Goal: Check status: Check status

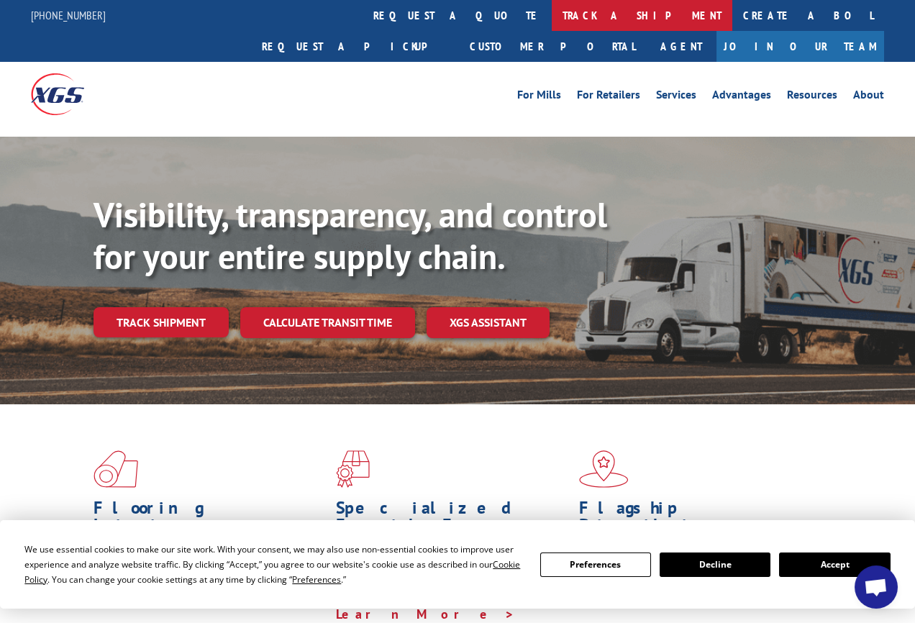
click at [552, 14] on link "track a shipment" at bounding box center [642, 15] width 181 height 31
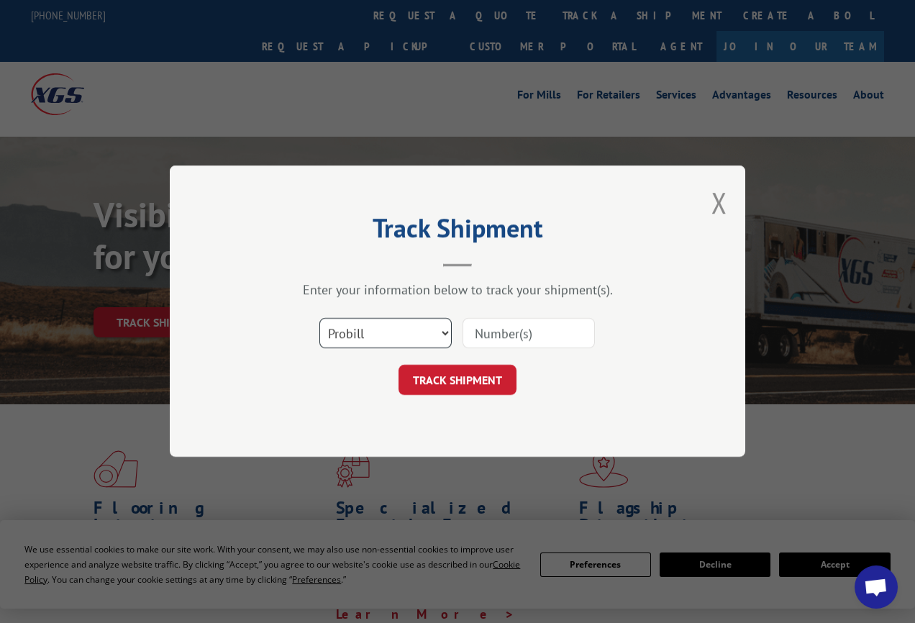
click at [391, 343] on select "Select category... Probill BOL PO" at bounding box center [385, 334] width 132 height 30
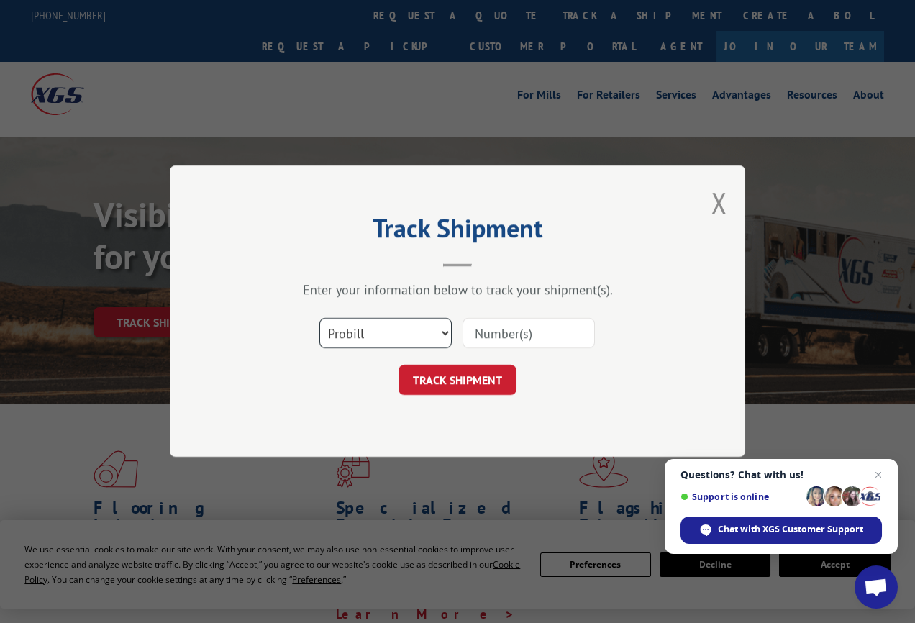
select select "bol"
click at [319, 319] on select "Select category... Probill BOL PO" at bounding box center [385, 334] width 132 height 30
click at [494, 337] on input at bounding box center [529, 334] width 132 height 30
type input "265694"
click at [479, 380] on button "TRACK SHIPMENT" at bounding box center [458, 381] width 118 height 30
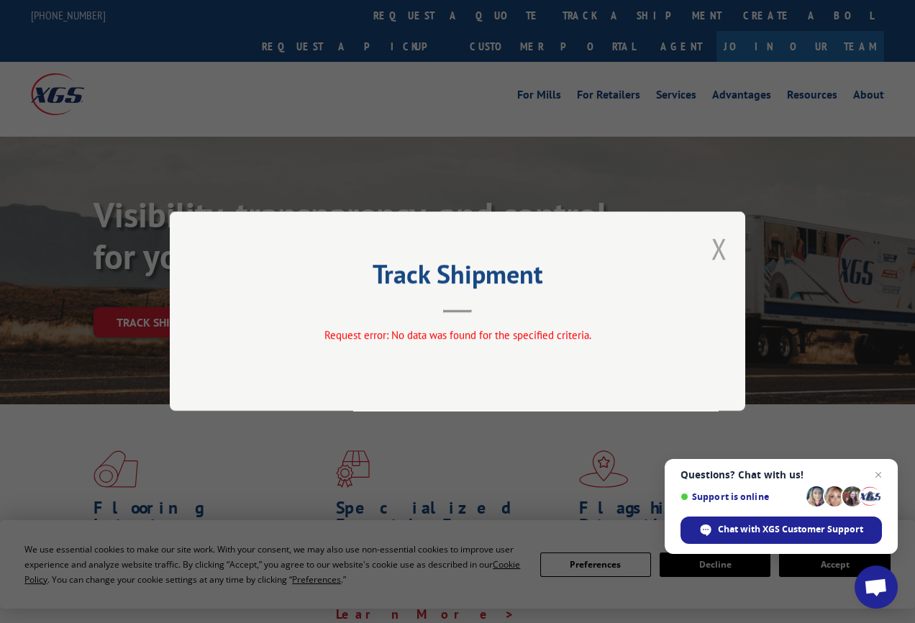
click at [721, 251] on button "Close modal" at bounding box center [720, 249] width 16 height 38
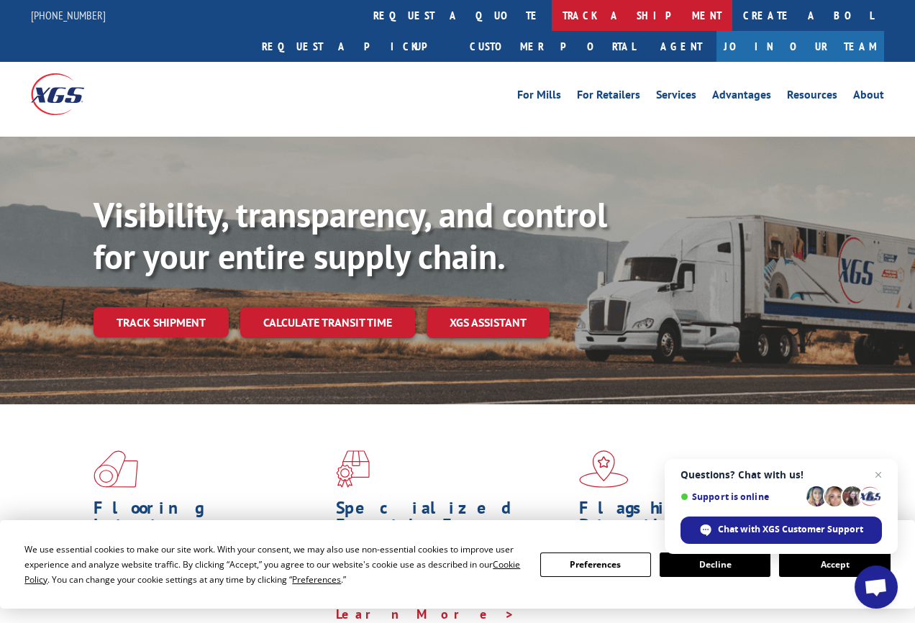
click at [552, 8] on link "track a shipment" at bounding box center [642, 15] width 181 height 31
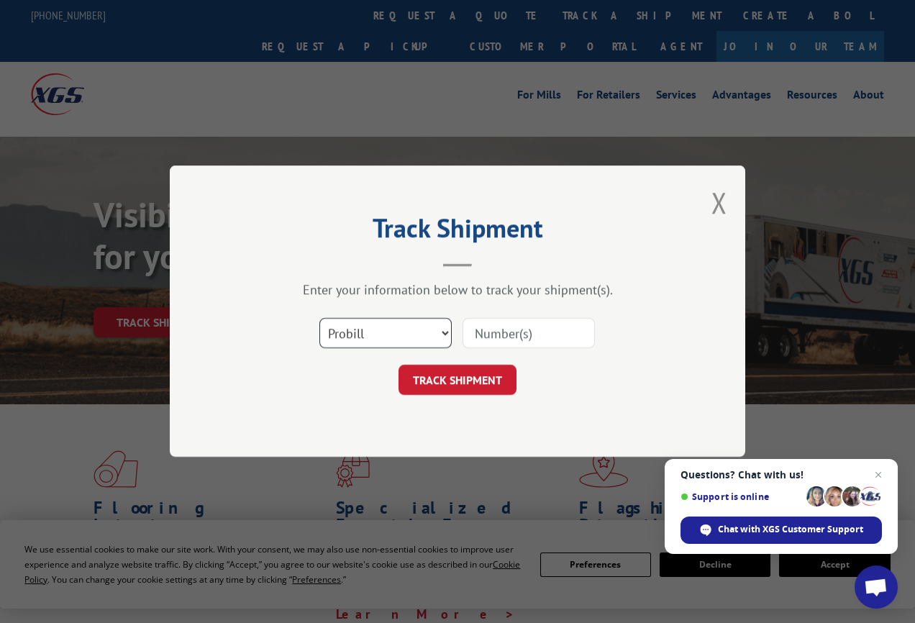
click at [392, 324] on select "Select category... Probill BOL PO" at bounding box center [385, 334] width 132 height 30
select select "po"
click at [319, 319] on select "Select category... Probill BOL PO" at bounding box center [385, 334] width 132 height 30
click at [542, 332] on input at bounding box center [529, 334] width 132 height 30
type input "CG510603"
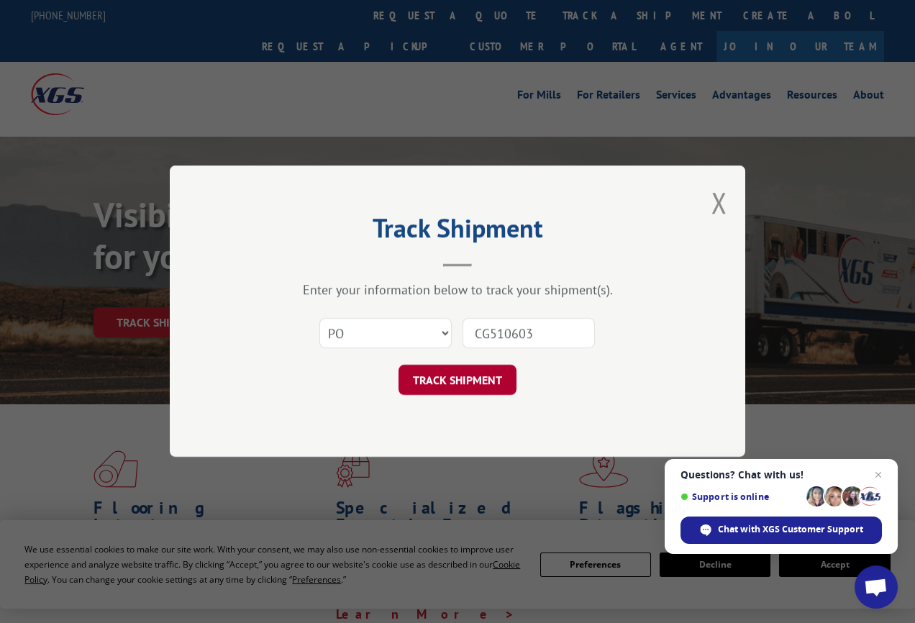
click at [450, 379] on button "TRACK SHIPMENT" at bounding box center [458, 381] width 118 height 30
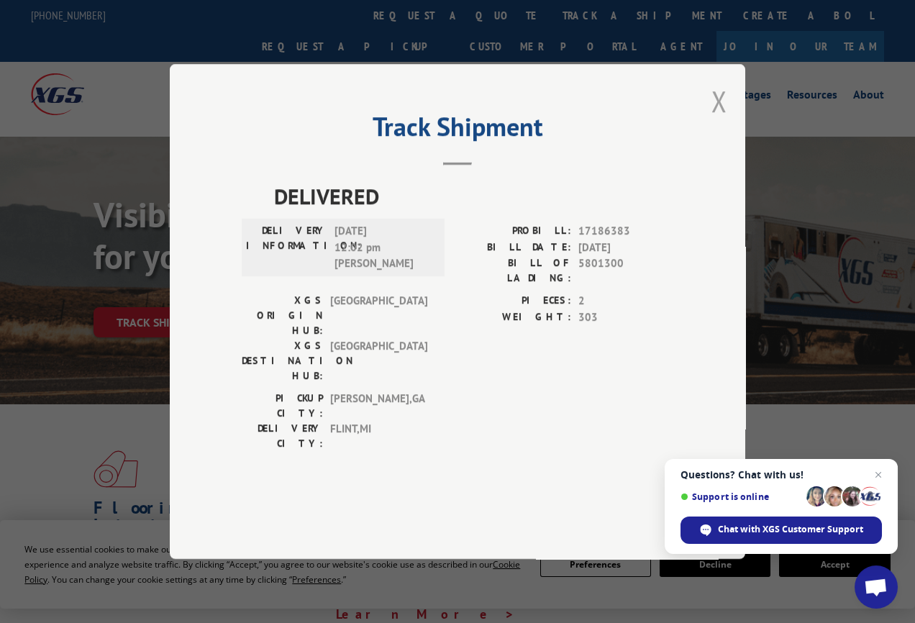
click at [722, 120] on button "Close modal" at bounding box center [720, 101] width 16 height 38
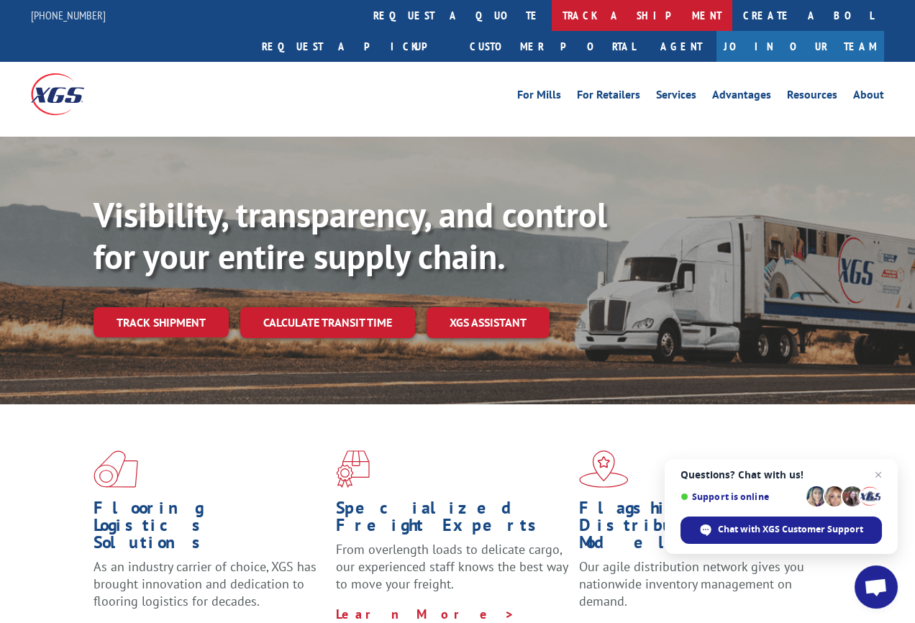
click at [552, 17] on link "track a shipment" at bounding box center [642, 15] width 181 height 31
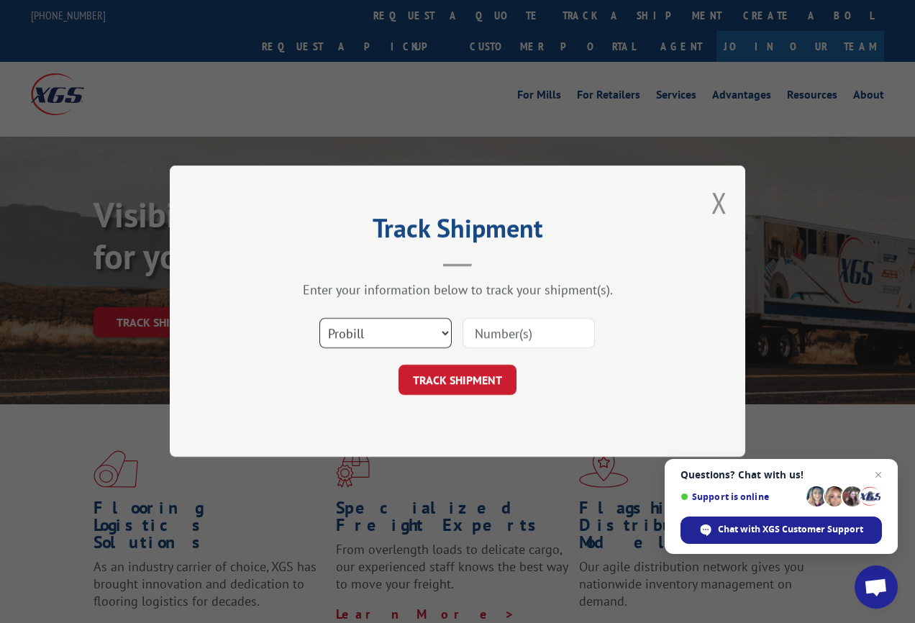
click at [371, 335] on select "Select category... Probill BOL PO" at bounding box center [385, 334] width 132 height 30
select select "bol"
click at [319, 319] on select "Select category... Probill BOL PO" at bounding box center [385, 334] width 132 height 30
click at [520, 340] on input at bounding box center [529, 334] width 132 height 30
type input "265694"
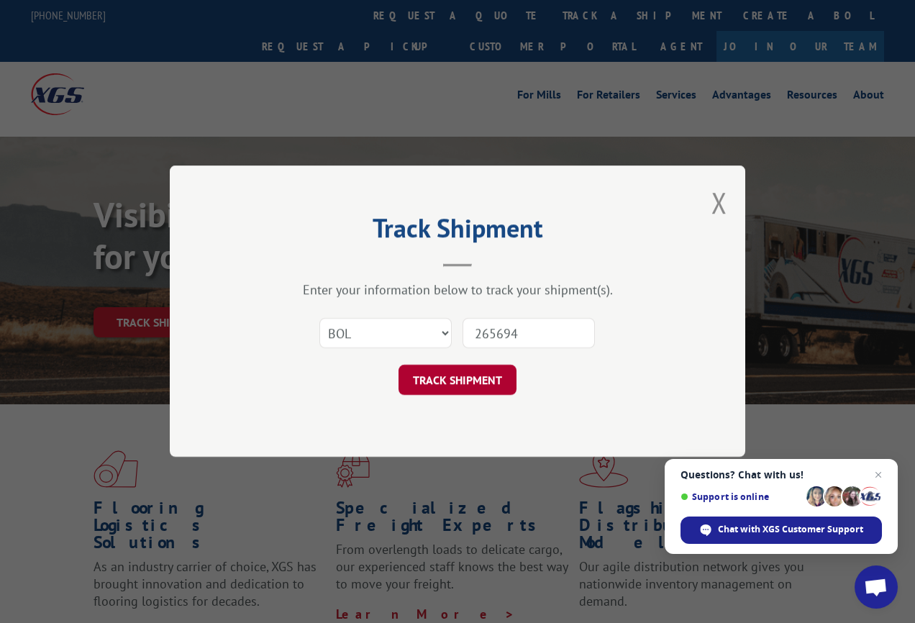
click at [451, 377] on button "TRACK SHIPMENT" at bounding box center [458, 381] width 118 height 30
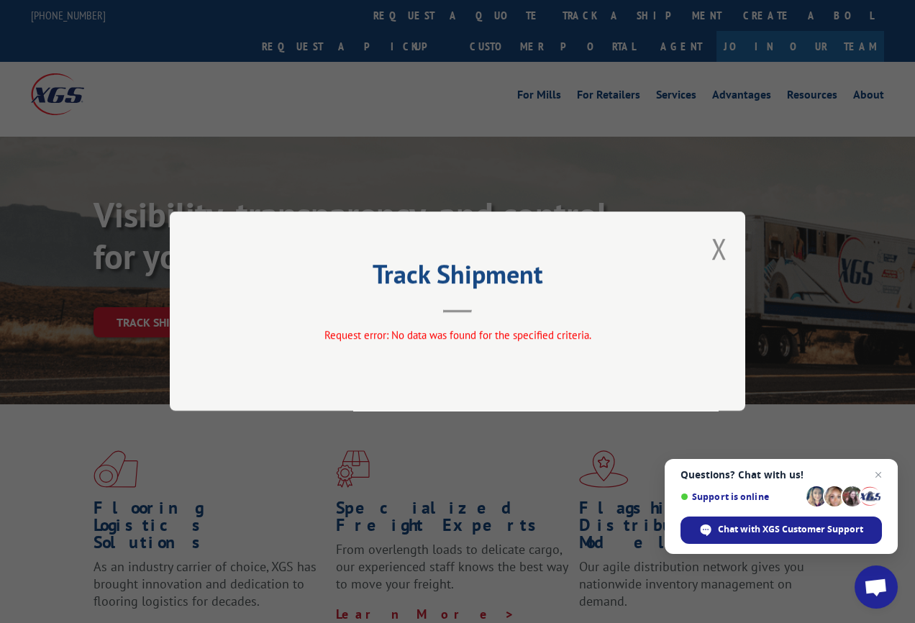
click at [717, 247] on button "Close modal" at bounding box center [720, 249] width 16 height 38
